Goal: Task Accomplishment & Management: Manage account settings

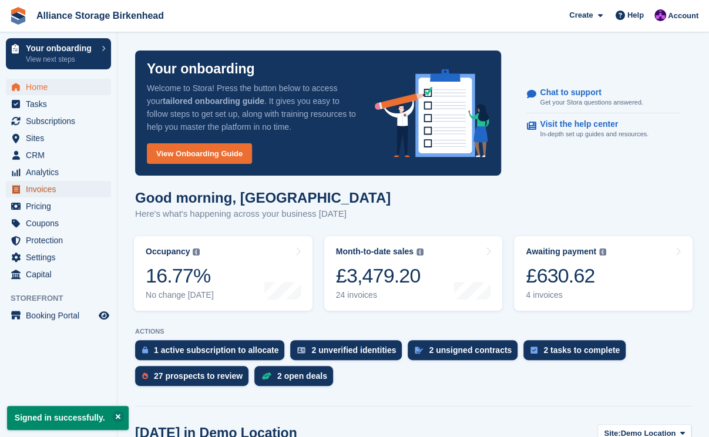
click at [38, 190] on span "Invoices" at bounding box center [61, 189] width 70 height 16
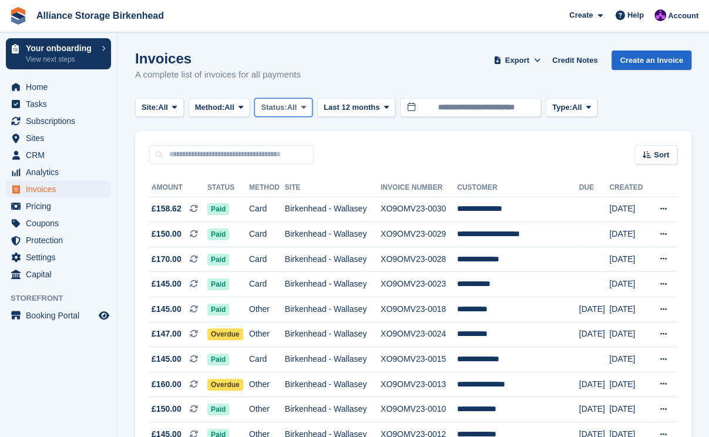
click at [269, 108] on span "Status:" at bounding box center [274, 108] width 26 height 12
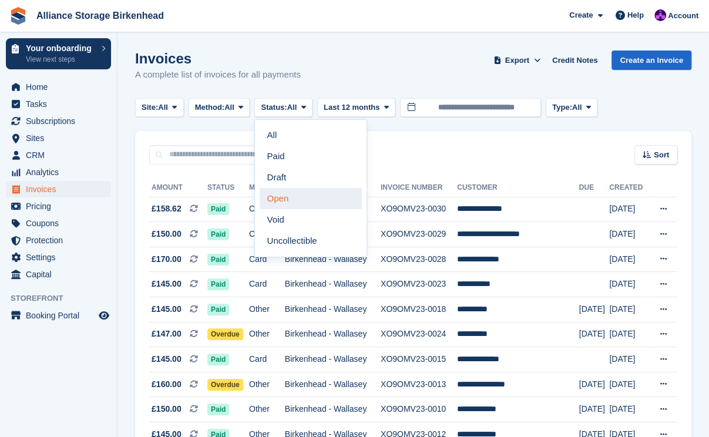
click at [295, 197] on link "Open" at bounding box center [310, 198] width 102 height 21
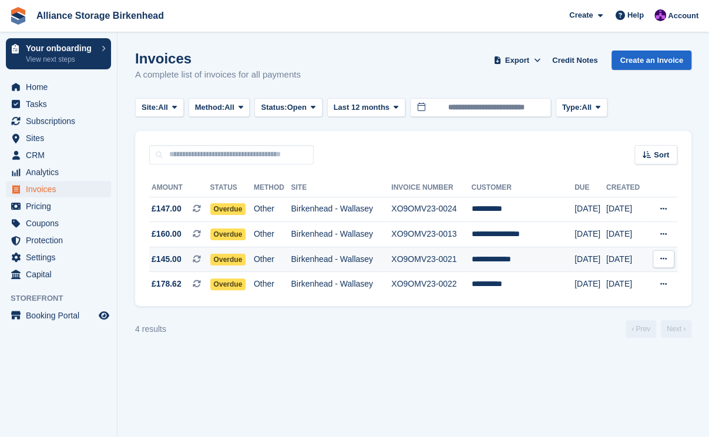
click at [465, 247] on td "XO9OMV23-0021" at bounding box center [431, 259] width 80 height 25
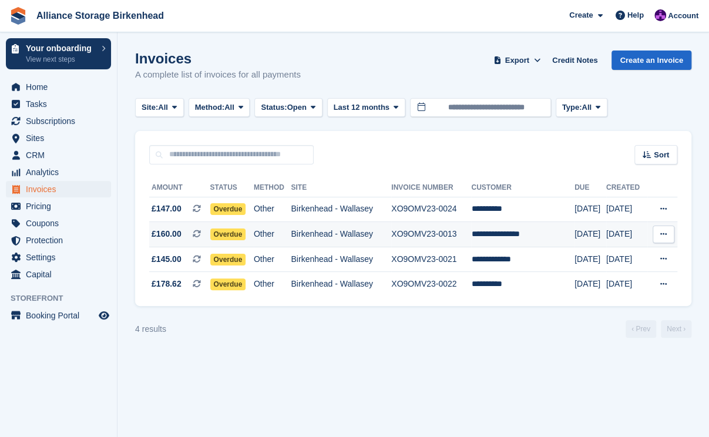
click at [461, 230] on td "XO9OMV23-0013" at bounding box center [431, 234] width 80 height 25
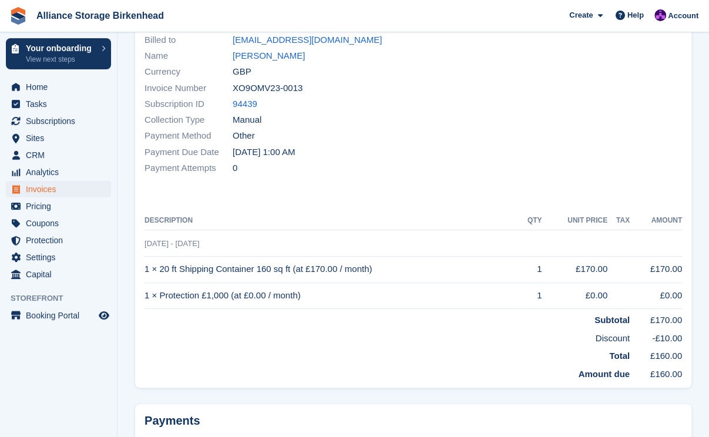
scroll to position [117, 0]
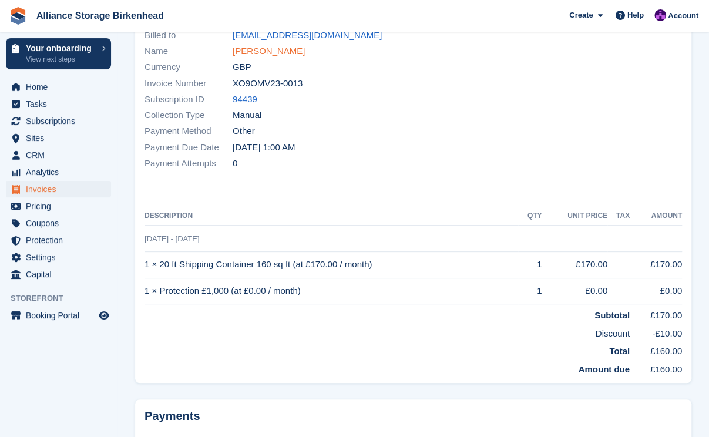
click at [288, 48] on link "Christopher Ruhe" at bounding box center [268, 52] width 72 height 14
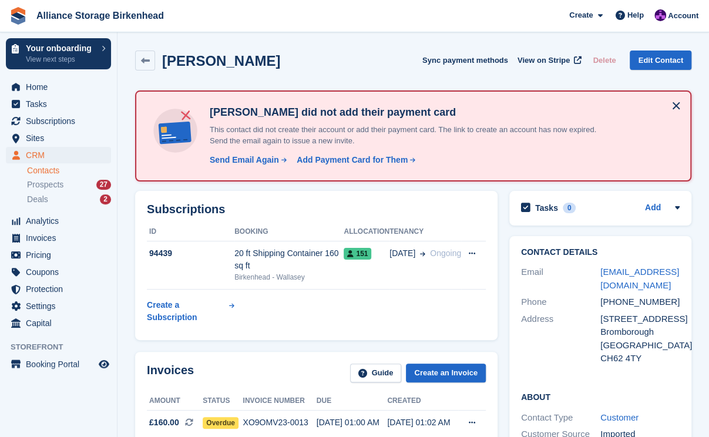
click at [302, 64] on div "Christopher Ruhe Sync payment methods View on Stripe Delete Edit Contact" at bounding box center [413, 60] width 556 height 20
drag, startPoint x: 668, startPoint y: 287, endPoint x: 593, endPoint y: 272, distance: 76.1
click at [593, 272] on div "Email proshineplasterersnw@gmail.com" at bounding box center [600, 279] width 158 height 30
copy div "proshineplasterersnw@gmail.com"
click at [282, 70] on div "Christopher Ruhe Sync payment methods View on Stripe Delete Edit Contact" at bounding box center [413, 60] width 556 height 20
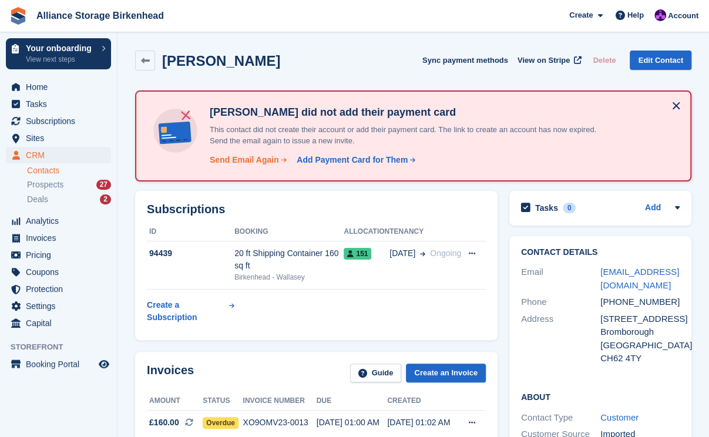
click at [254, 162] on div "Send Email Again" at bounding box center [244, 160] width 69 height 12
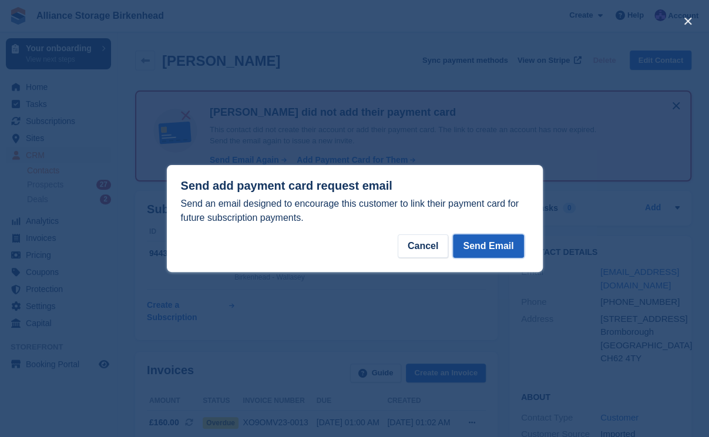
click at [479, 248] on button "Send Email" at bounding box center [488, 245] width 70 height 23
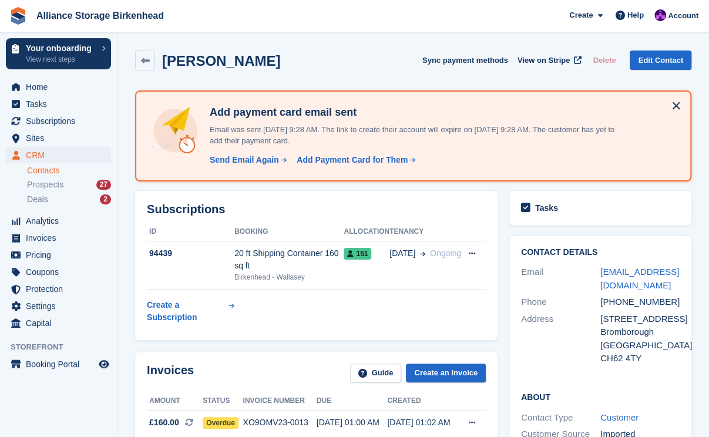
click at [287, 48] on div "Christopher Ruhe Sync payment methods View on Stripe Delete Edit Contact" at bounding box center [413, 63] width 568 height 36
click at [141, 65] on icon at bounding box center [145, 60] width 9 height 9
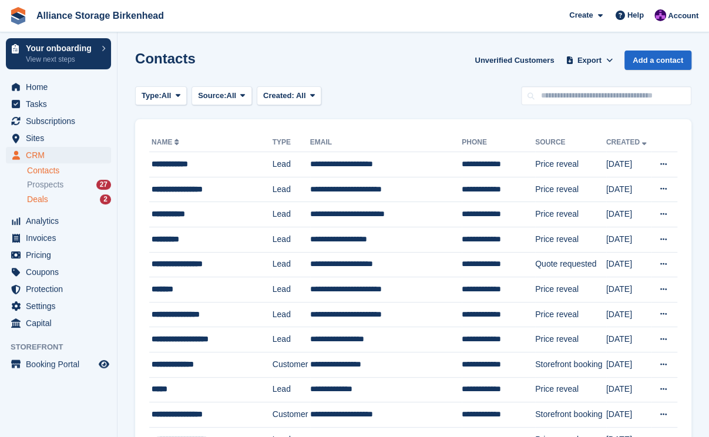
click at [45, 203] on span "Deals" at bounding box center [37, 199] width 21 height 11
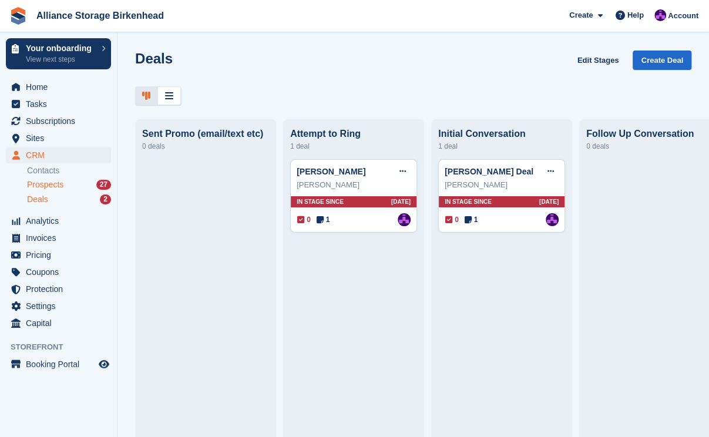
click at [69, 180] on div "Prospects 27" at bounding box center [69, 184] width 84 height 11
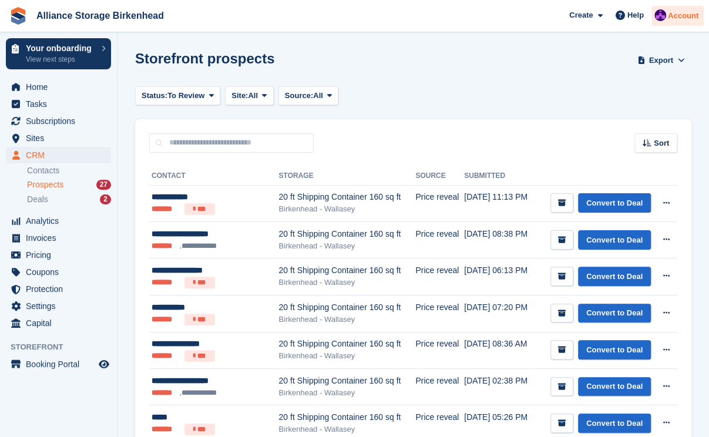
click at [686, 16] on span "Account" at bounding box center [682, 16] width 31 height 12
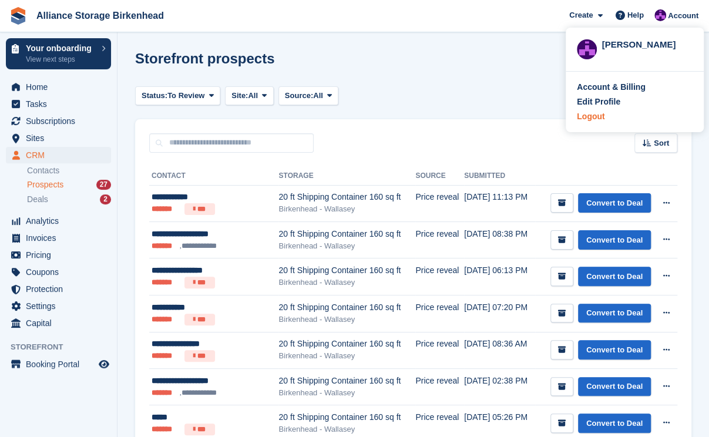
click at [610, 115] on div "Logout" at bounding box center [634, 116] width 116 height 12
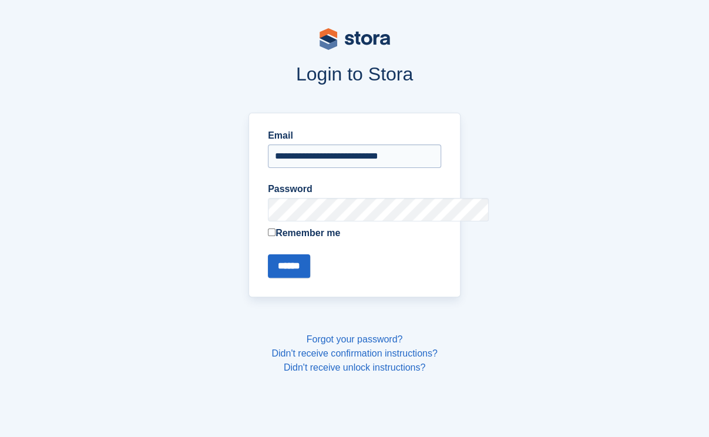
click at [387, 156] on input "**********" at bounding box center [354, 155] width 173 height 23
type input "**********"
click at [276, 271] on input "******" at bounding box center [289, 265] width 42 height 23
